Goal: Task Accomplishment & Management: Use online tool/utility

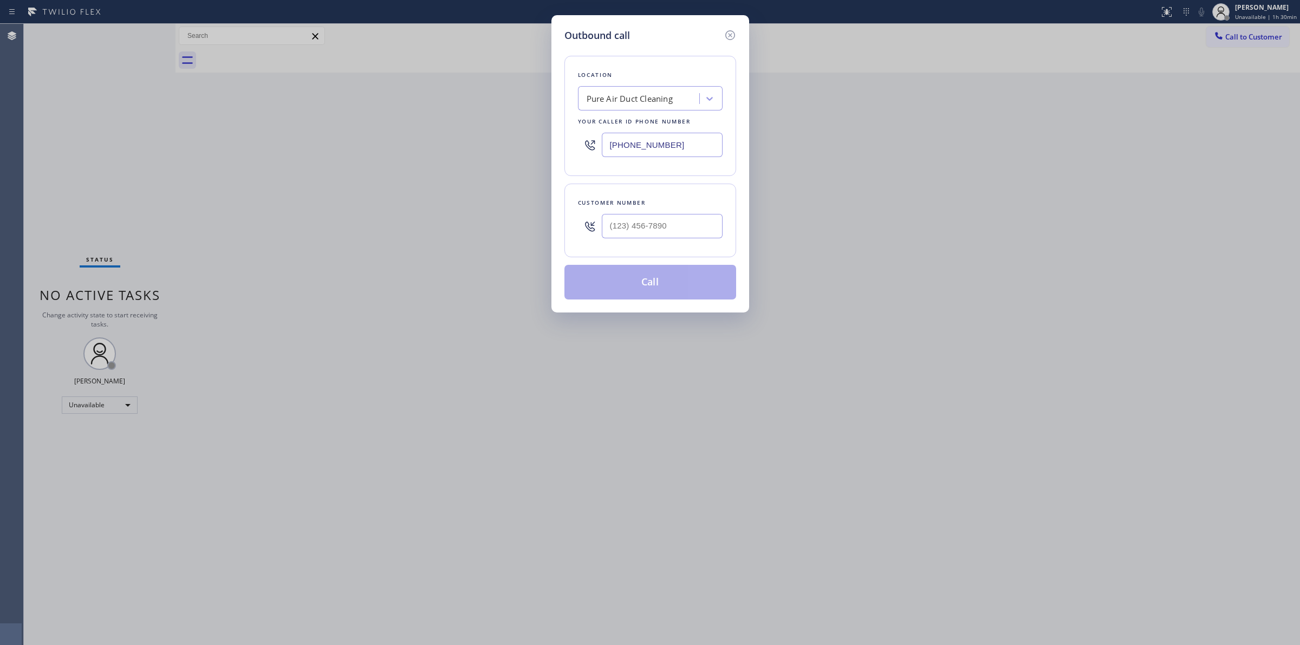
click at [658, 98] on div "Pure Air Duct Cleaning" at bounding box center [630, 99] width 86 height 12
paste input "Electrician Tree in Diamond Bar"
type input "Electrician Tree in Diamond Bar"
click at [651, 122] on div "Electrician Tree In Diamond Bar" at bounding box center [650, 122] width 145 height 20
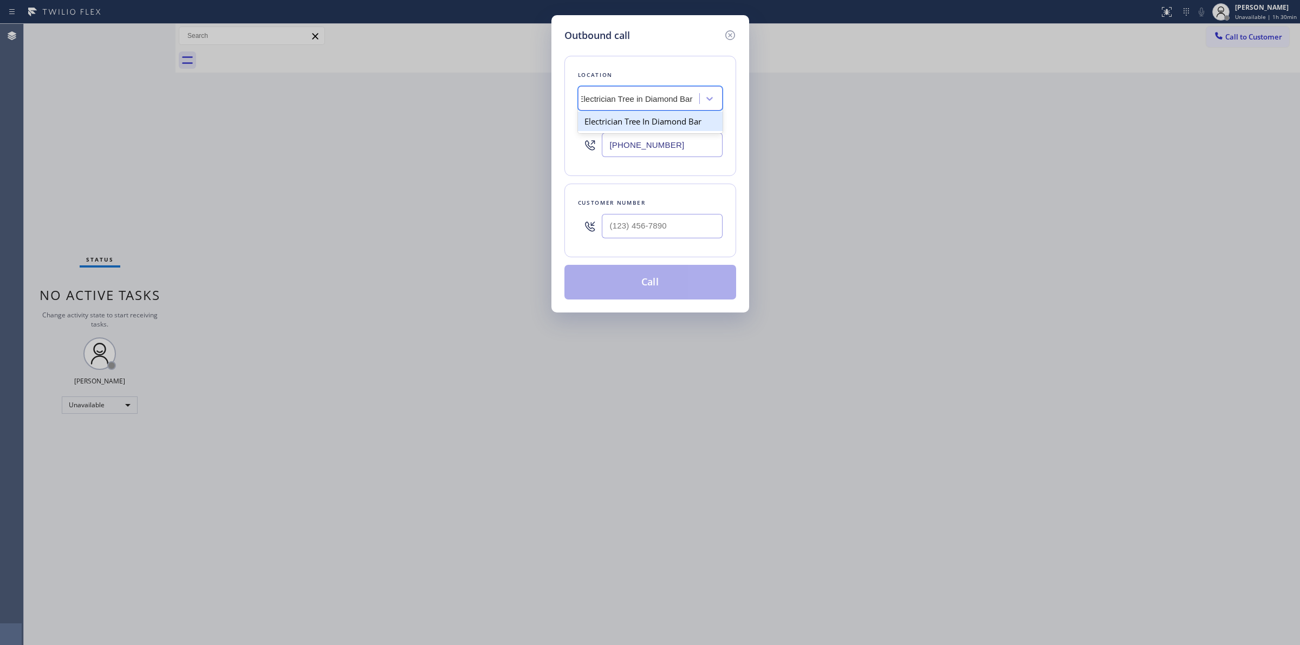
type input "[PHONE_NUMBER]"
click at [658, 101] on div "Electrician Tree In Diamond Bar" at bounding box center [643, 99] width 114 height 12
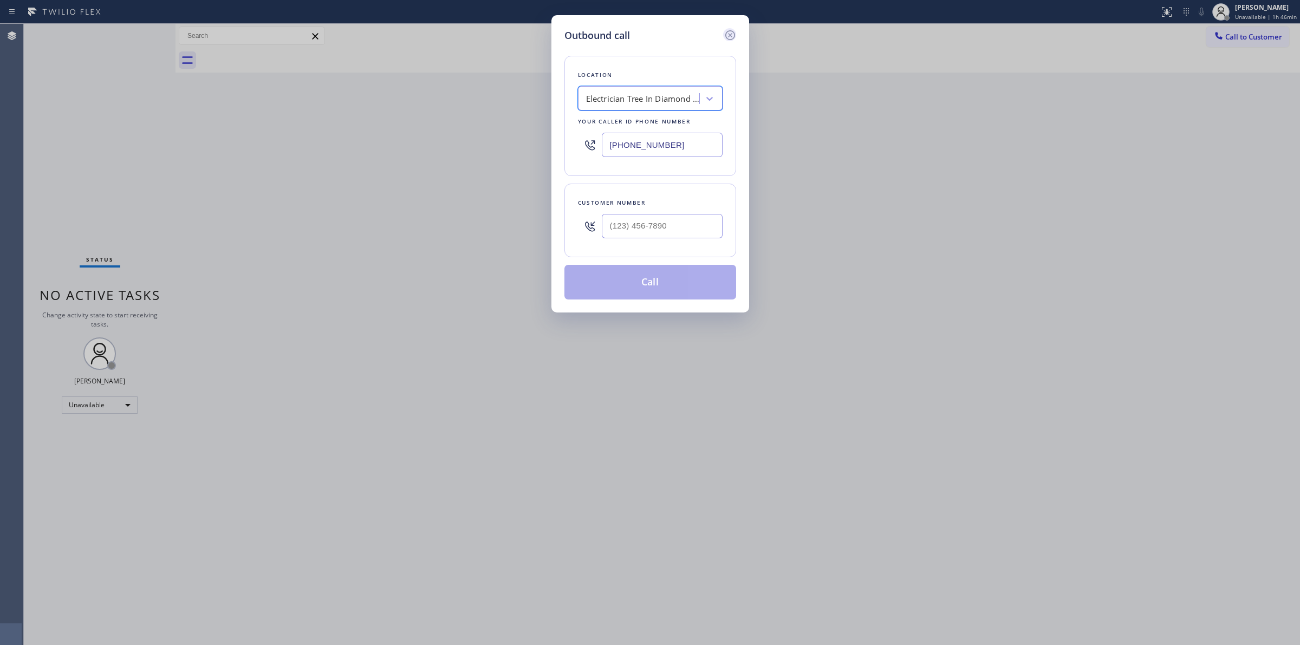
click at [727, 36] on icon at bounding box center [730, 35] width 13 height 13
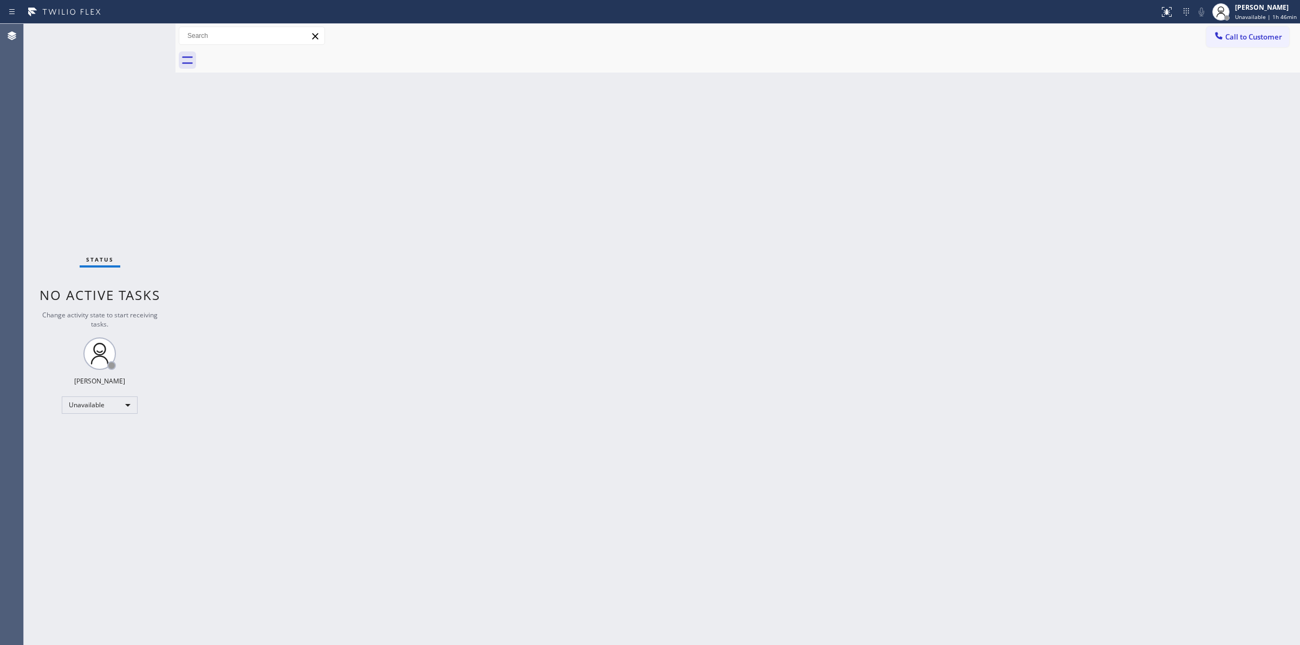
click at [914, 117] on div "Back to Dashboard Change Sender ID Customers Technicians Select a contact Outbo…" at bounding box center [738, 334] width 1125 height 621
click at [1271, 7] on div "[PERSON_NAME]" at bounding box center [1268, 7] width 59 height 9
click at [1231, 82] on button "Break" at bounding box center [1246, 86] width 108 height 14
click at [1234, 23] on div at bounding box center [1229, 12] width 24 height 24
drag, startPoint x: 1230, startPoint y: 88, endPoint x: 1228, endPoint y: 77, distance: 10.5
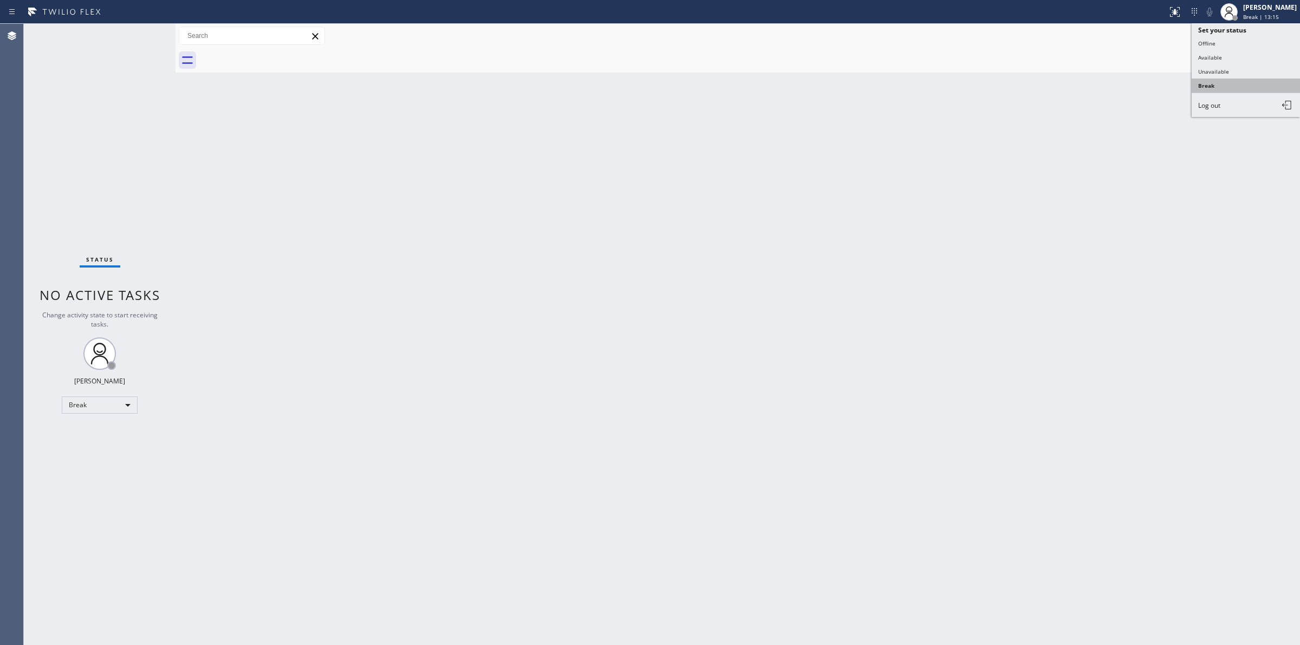
click at [1228, 79] on button "Break" at bounding box center [1246, 86] width 108 height 14
click at [1228, 77] on div "Back to Dashboard Change Sender ID Customers Technicians Select a contact Outbo…" at bounding box center [738, 334] width 1125 height 621
drag, startPoint x: 1238, startPoint y: 17, endPoint x: 1249, endPoint y: 31, distance: 17.8
click at [1238, 17] on div at bounding box center [1235, 17] width 5 height 5
click at [1238, 66] on button "Unavailable" at bounding box center [1246, 71] width 108 height 14
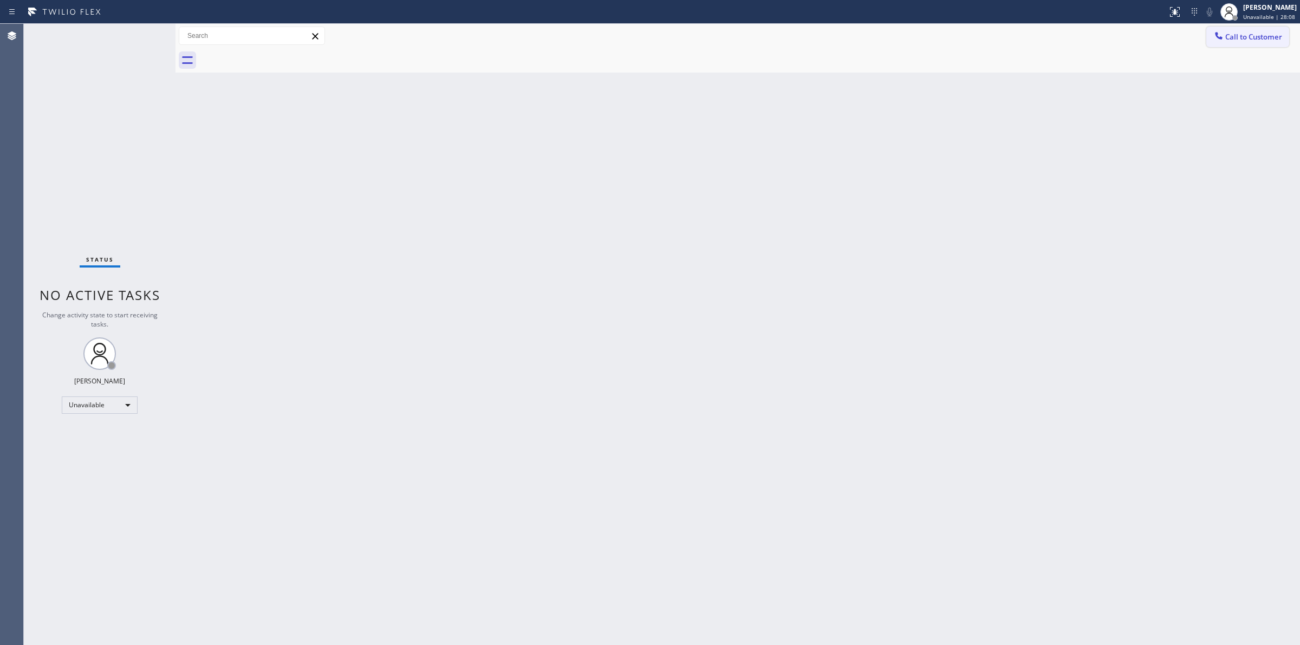
click at [1236, 42] on button "Call to Customer" at bounding box center [1248, 37] width 83 height 21
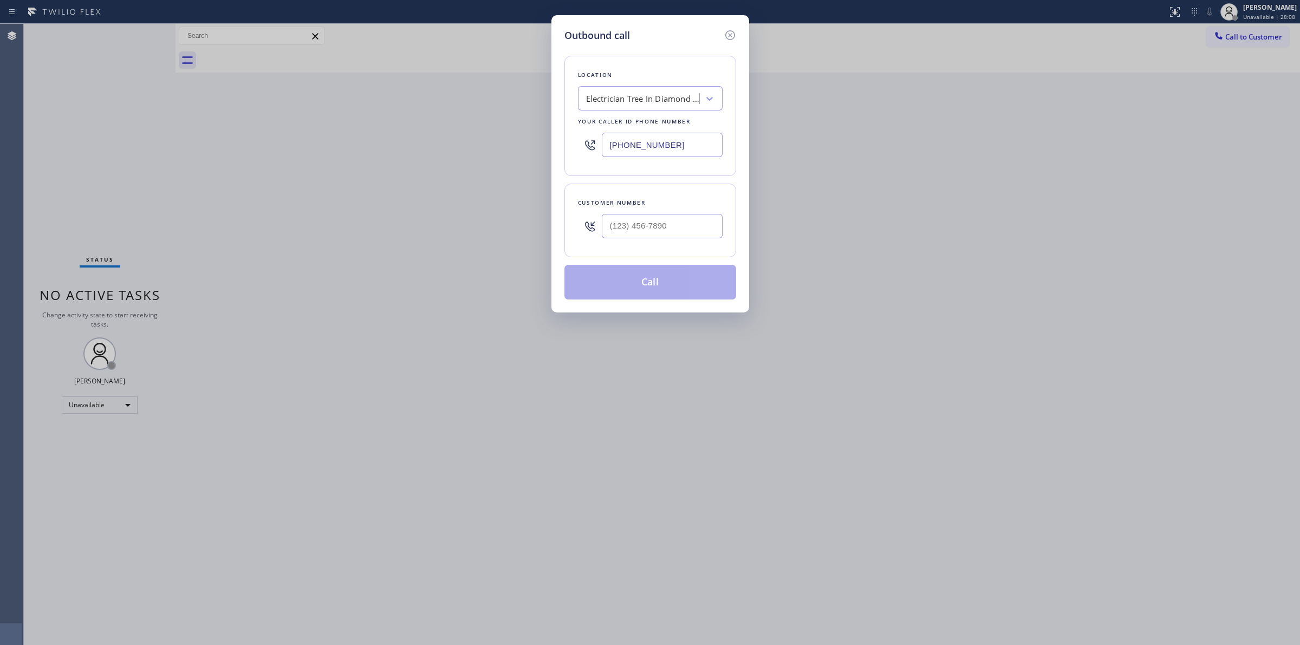
drag, startPoint x: 706, startPoint y: 148, endPoint x: 477, endPoint y: 129, distance: 230.0
click at [485, 131] on div "Outbound call Location Electrician Tree In [GEOGRAPHIC_DATA] Your caller id pho…" at bounding box center [650, 322] width 1300 height 645
paste input "855) 666-9755"
type input "[PHONE_NUMBER]"
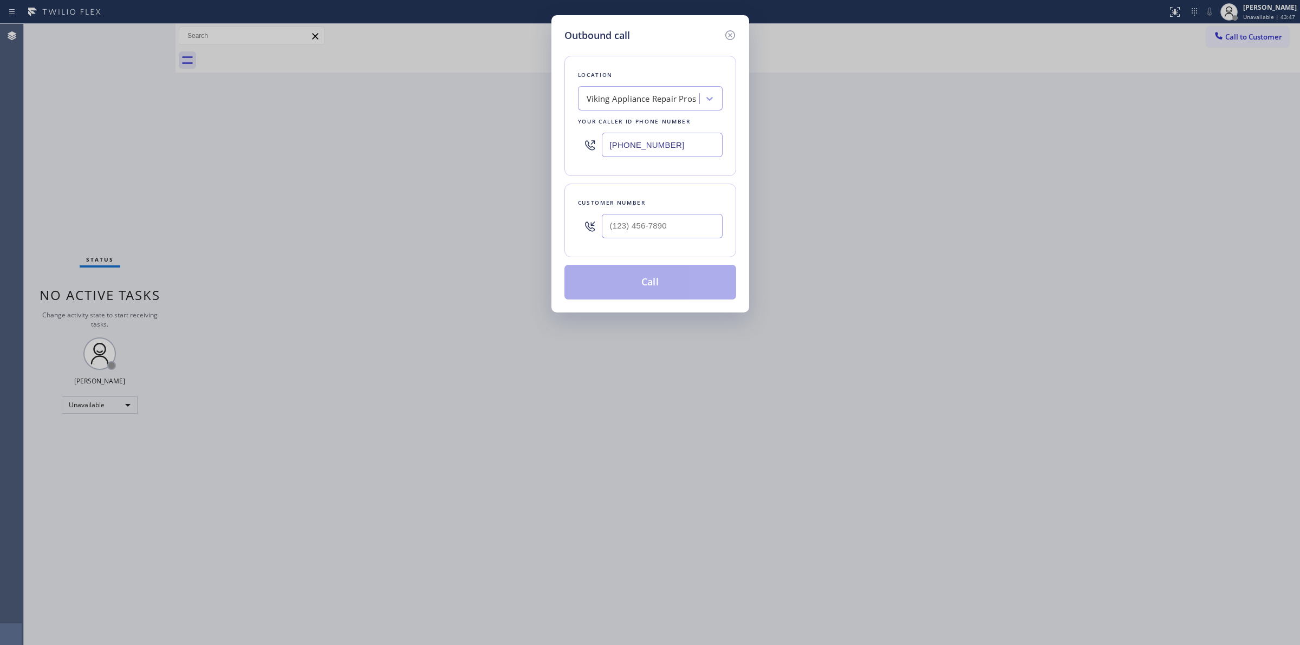
click at [686, 153] on input "[PHONE_NUMBER]" at bounding box center [662, 145] width 121 height 24
click at [729, 31] on icon at bounding box center [730, 35] width 13 height 13
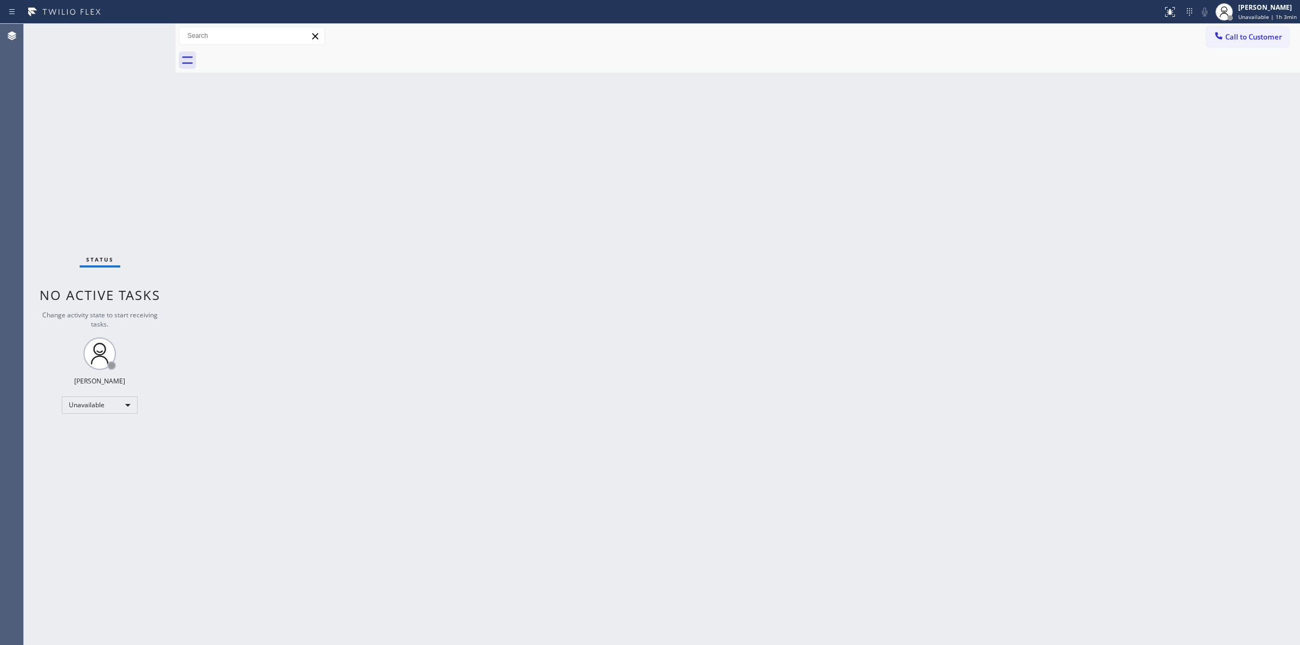
click at [1201, 36] on div "Call to Customer Outbound call Location Viking Appliance Repair Pros Your calle…" at bounding box center [738, 36] width 1125 height 19
drag, startPoint x: 1213, startPoint y: 36, endPoint x: 854, endPoint y: 65, distance: 359.3
click at [1211, 36] on button "Call to Customer" at bounding box center [1248, 37] width 83 height 21
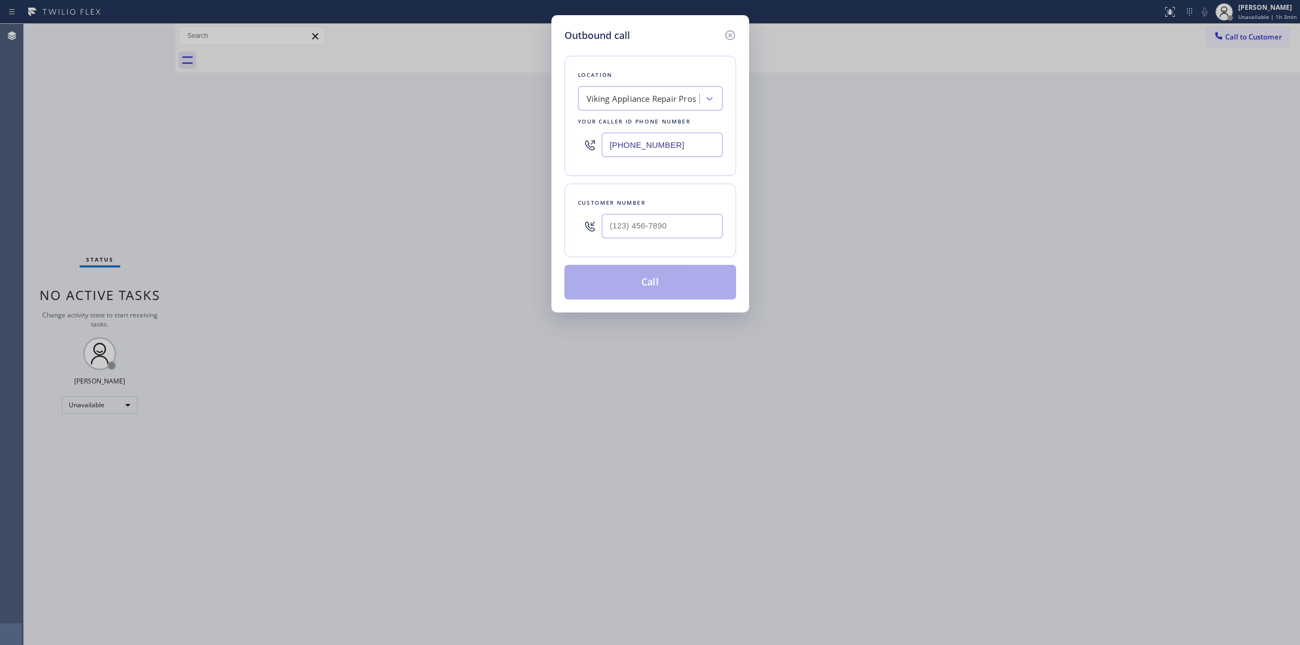
click at [659, 147] on input "[PHONE_NUMBER]" at bounding box center [662, 145] width 121 height 24
click at [728, 38] on icon at bounding box center [730, 35] width 13 height 13
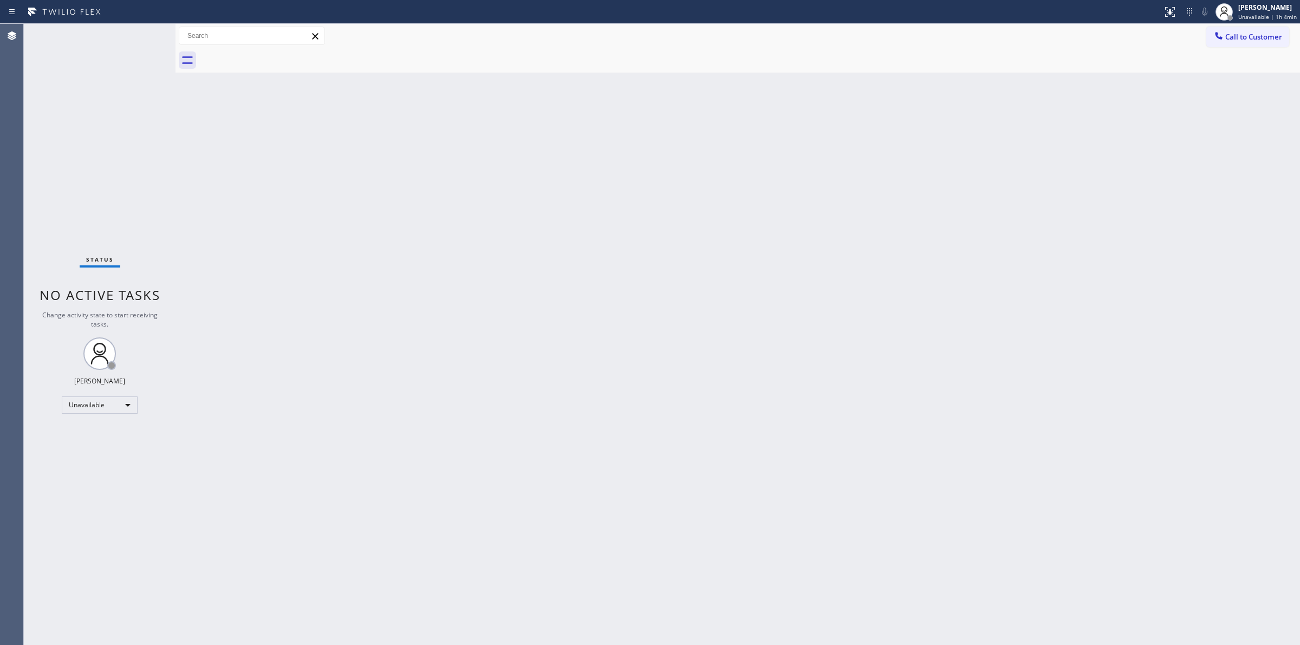
click at [603, 522] on div "Back to Dashboard Change Sender ID Customers Technicians Select a contact Outbo…" at bounding box center [738, 334] width 1125 height 621
click at [1279, 4] on div "[PERSON_NAME]" at bounding box center [1268, 7] width 59 height 9
click at [1219, 98] on button "Log out" at bounding box center [1246, 105] width 108 height 24
